Goal: Check status: Check status

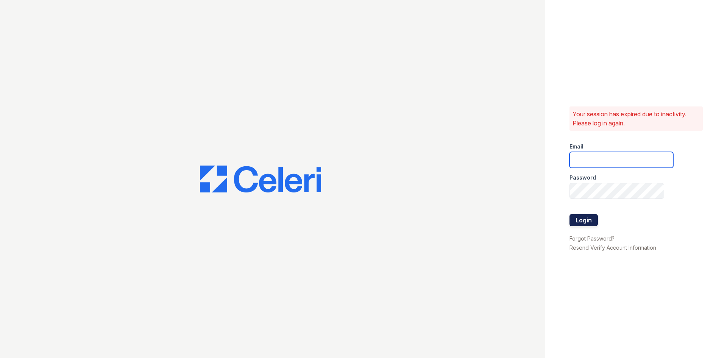
type input "veridian1@cafmanagement.com"
click at [587, 220] on button "Login" at bounding box center [584, 220] width 28 height 12
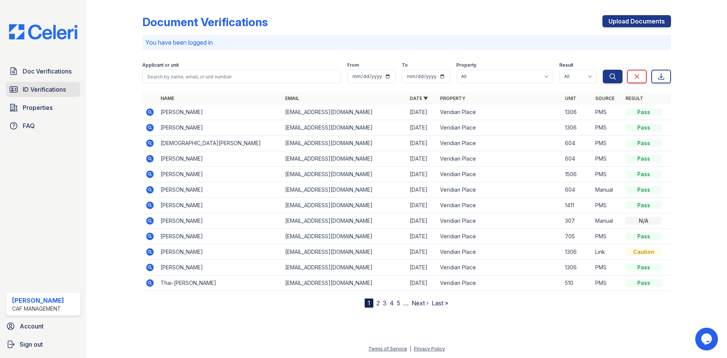
click at [50, 88] on span "ID Verifications" at bounding box center [44, 89] width 43 height 9
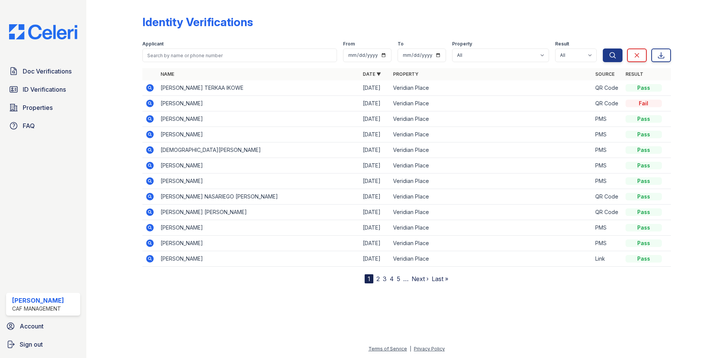
click at [50, 88] on span "ID Verifications" at bounding box center [44, 89] width 43 height 9
click at [35, 72] on span "Doc Verifications" at bounding box center [47, 71] width 49 height 9
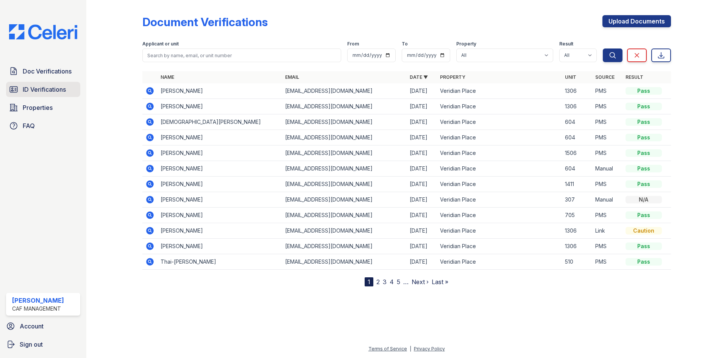
click at [33, 89] on span "ID Verifications" at bounding box center [44, 89] width 43 height 9
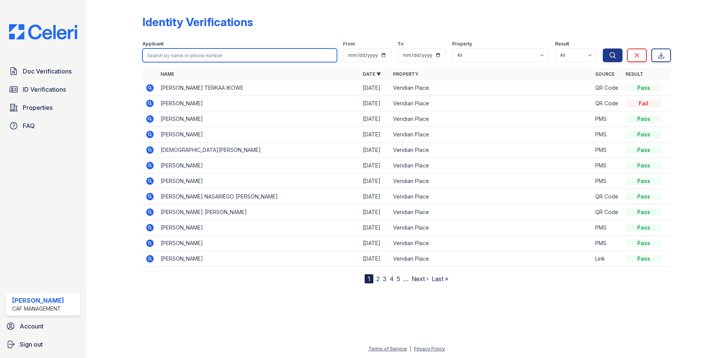
click at [238, 52] on input "search" at bounding box center [239, 55] width 195 height 14
type input "van"
click at [603, 48] on button "Search" at bounding box center [613, 55] width 20 height 14
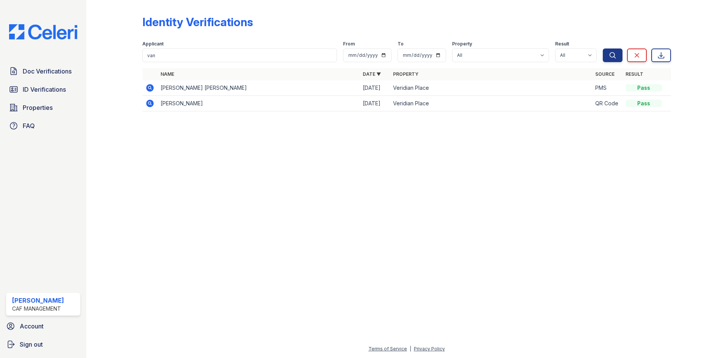
click at [150, 88] on icon at bounding box center [149, 87] width 2 height 2
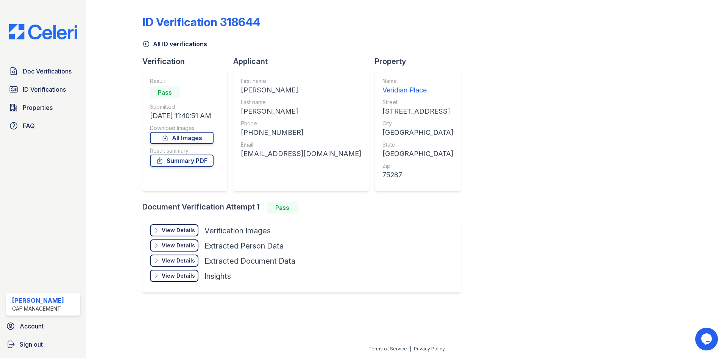
click at [179, 234] on div "View Details Details" at bounding box center [174, 230] width 48 height 12
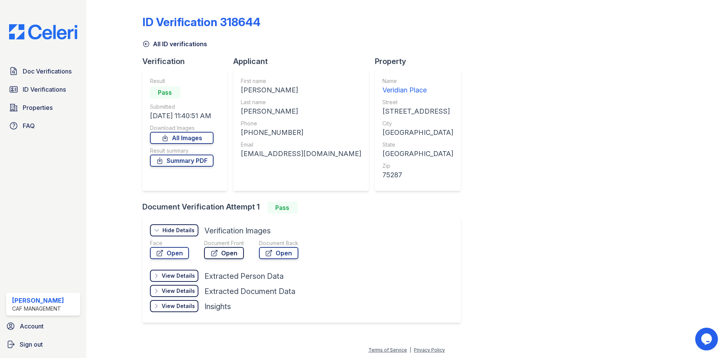
click at [225, 252] on link "Open" at bounding box center [224, 253] width 40 height 12
